Goal: Task Accomplishment & Management: Use online tool/utility

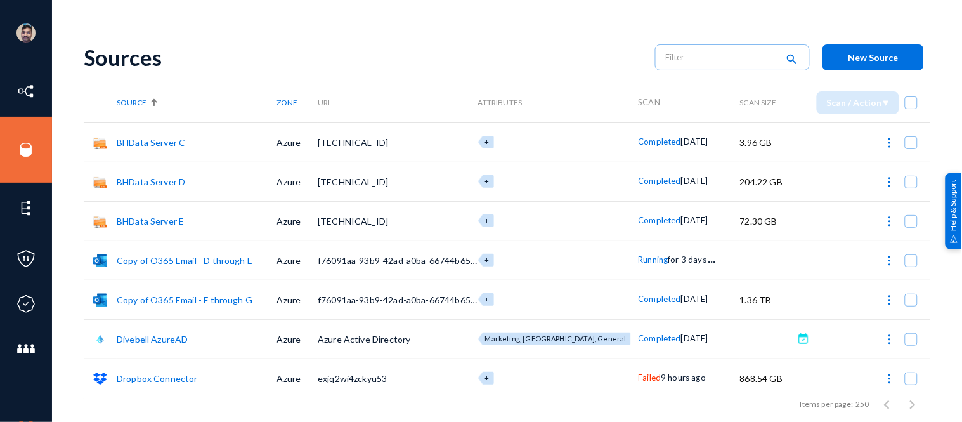
click at [885, 53] on span "New Source" at bounding box center [873, 57] width 50 height 11
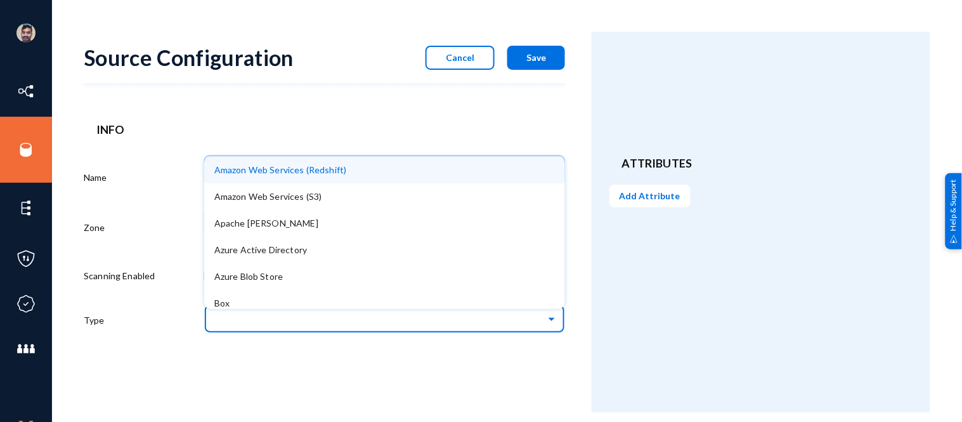
click at [308, 309] on input "text" at bounding box center [391, 319] width 348 height 22
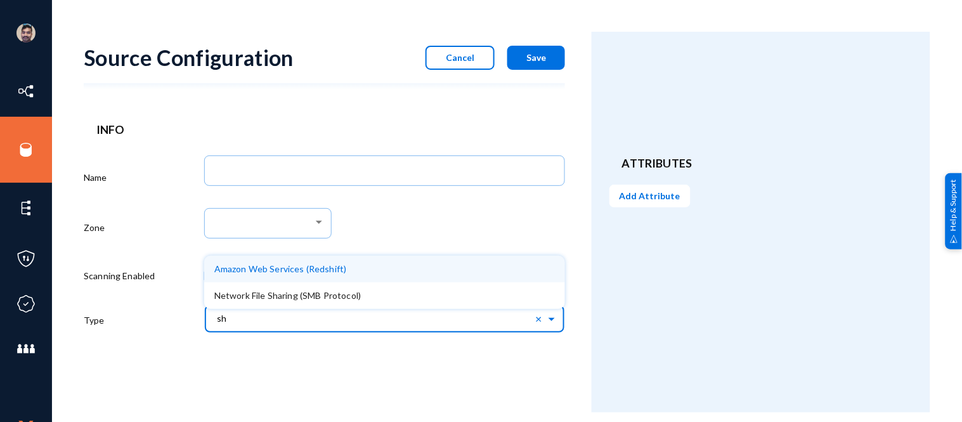
type input "s"
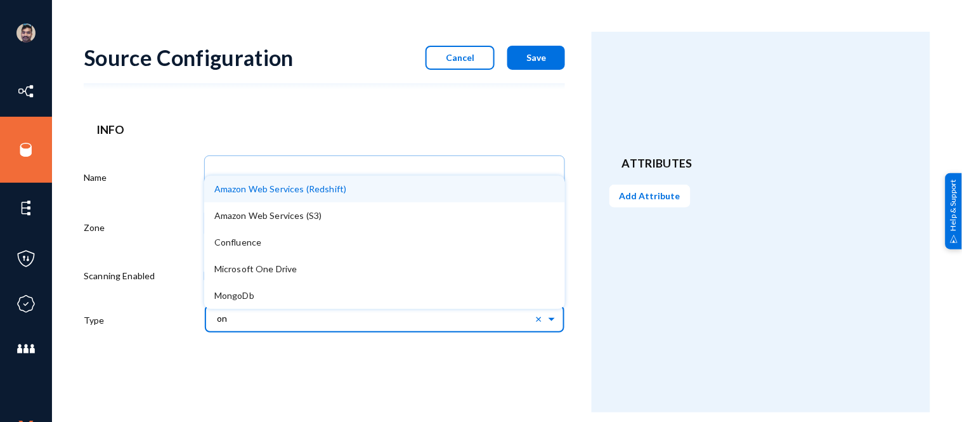
type input "o"
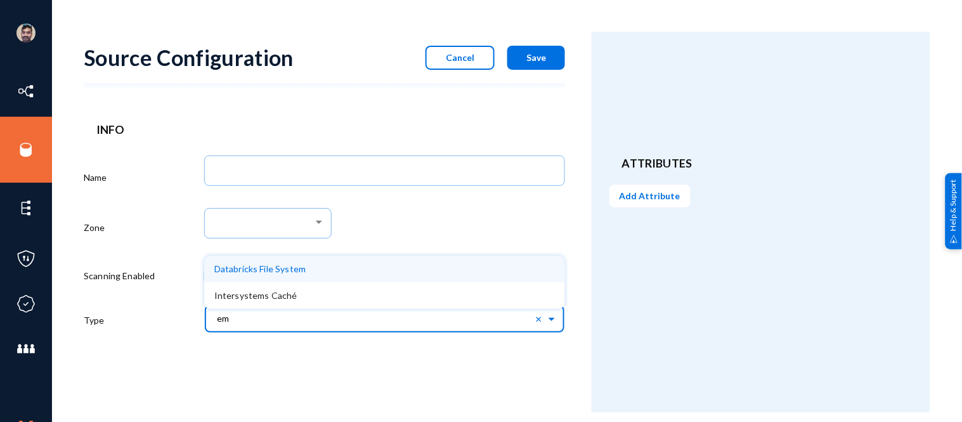
type input "e"
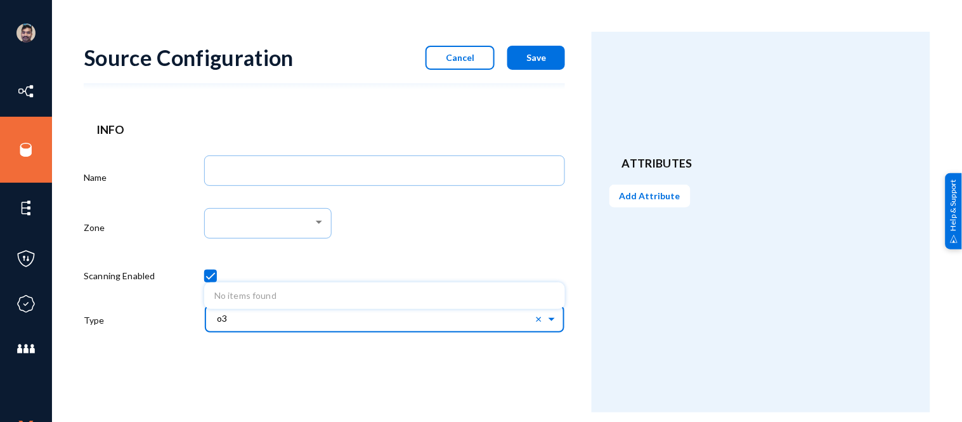
type input "o"
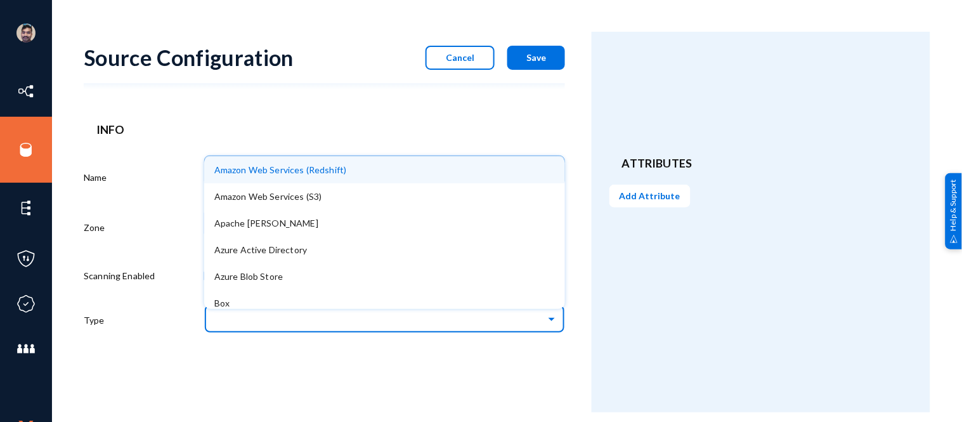
click at [453, 55] on span "Cancel" at bounding box center [460, 57] width 29 height 11
